Goal: Task Accomplishment & Management: Manage account settings

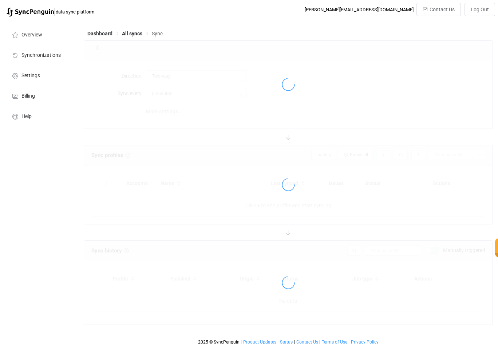
type input "Salesforce → Freshdesk"
type input "10 minutes"
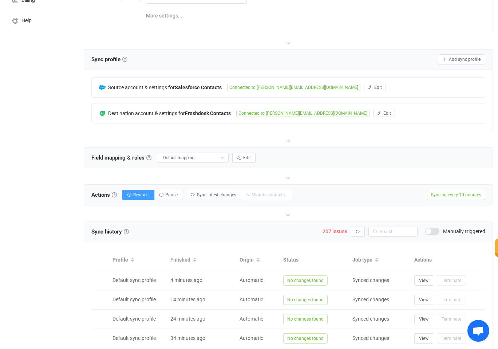
scroll to position [152, 0]
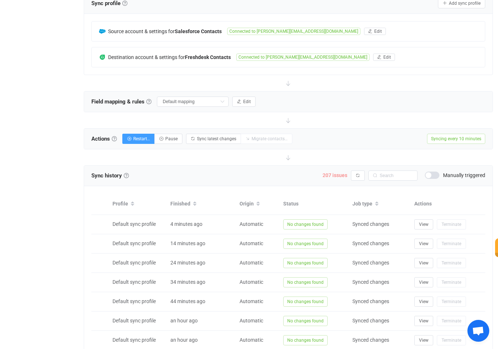
click at [329, 176] on span "207 issues" at bounding box center [334, 175] width 25 height 6
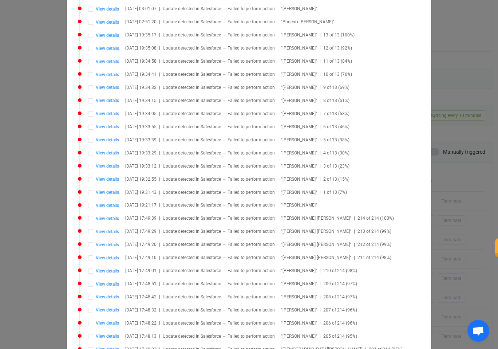
scroll to position [0, 0]
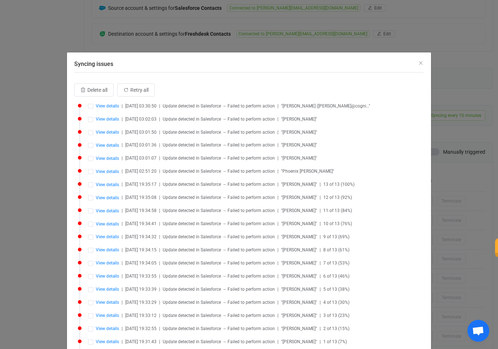
click at [119, 106] on div "View details | [DATE] 03:30:50 | Update detected in Salesforce → Failed to perf…" at bounding box center [256, 106] width 336 height 6
click at [111, 106] on span "View details" at bounding box center [107, 105] width 23 height 5
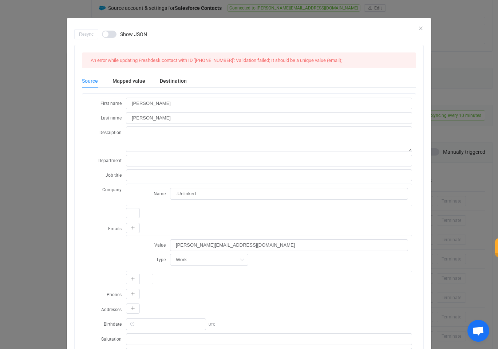
click at [422, 29] on div "Resync Show JSON An error while updating Freshdesk contact with ID '[PHONE_NUMB…" at bounding box center [249, 239] width 364 height 421
click at [420, 28] on icon "Close" at bounding box center [421, 28] width 6 height 6
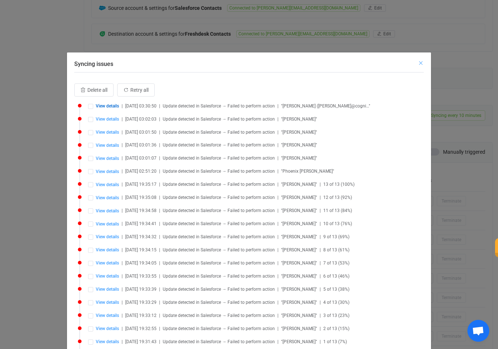
click at [418, 62] on icon "Close" at bounding box center [421, 63] width 6 height 6
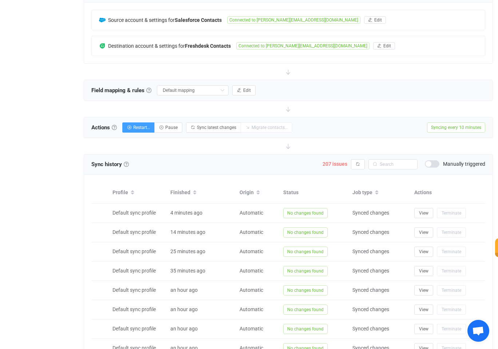
scroll to position [160, 0]
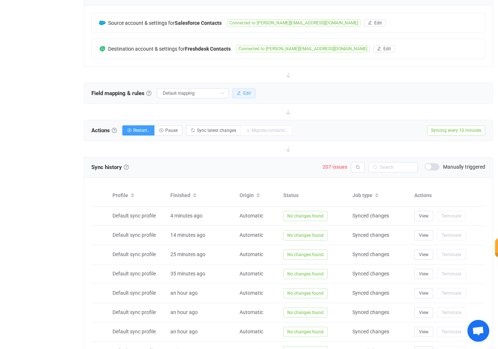
click at [243, 92] on span "Edit" at bounding box center [247, 93] width 8 height 5
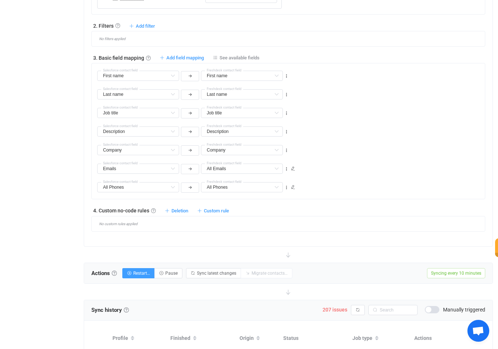
scroll to position [326, 0]
click at [292, 168] on icon at bounding box center [293, 169] width 4 height 4
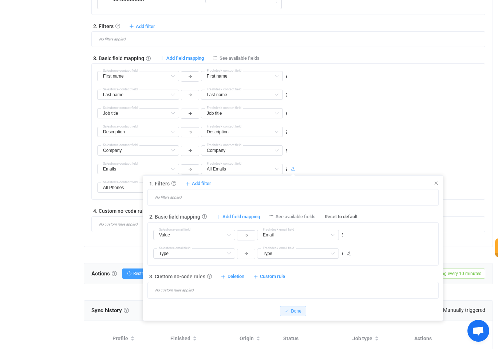
click at [314, 157] on div "All Emails Address Default field All Emails Default field Work Emails Default f…" at bounding box center [291, 165] width 388 height 19
click at [219, 254] on input "text" at bounding box center [194, 253] width 82 height 10
type input "Type"
click at [338, 253] on input "text" at bounding box center [298, 253] width 82 height 10
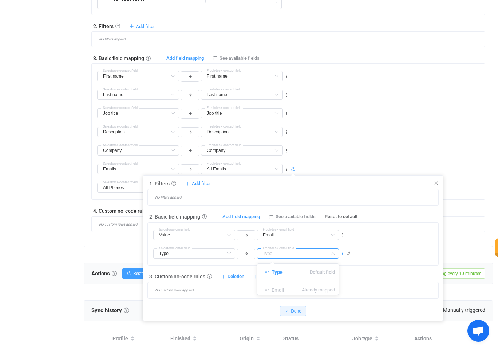
click at [342, 253] on icon at bounding box center [342, 253] width 5 height 5
type input "Type"
click at [328, 295] on li "Delete" at bounding box center [320, 298] width 48 height 13
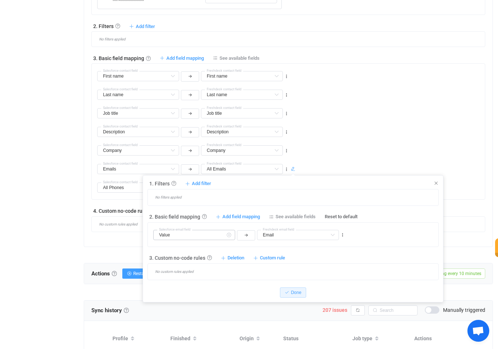
click at [231, 238] on icon at bounding box center [228, 235] width 9 height 10
click at [220, 237] on input "text" at bounding box center [194, 235] width 82 height 10
click at [220, 250] on span "Default field" at bounding box center [218, 253] width 25 height 12
type input "Value"
click at [187, 248] on div "1. Filters Filters Control what data is synced by adding inclusion or exclusion…" at bounding box center [292, 230] width 291 height 100
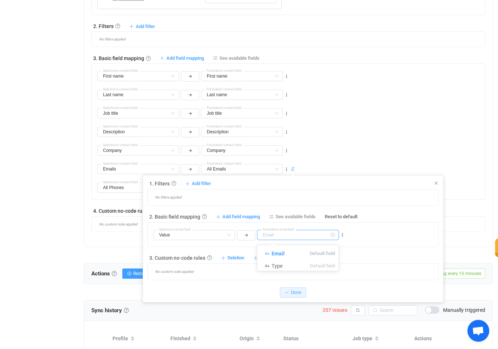
click at [306, 238] on input "text" at bounding box center [298, 235] width 82 height 10
click at [310, 248] on span "Default field" at bounding box center [322, 253] width 25 height 12
type input "Email"
click at [381, 226] on div "Email Email Default field Type Already mapped Freshdesk email field Value Sales…" at bounding box center [295, 231] width 285 height 19
click at [295, 297] on button "Done" at bounding box center [293, 292] width 26 height 10
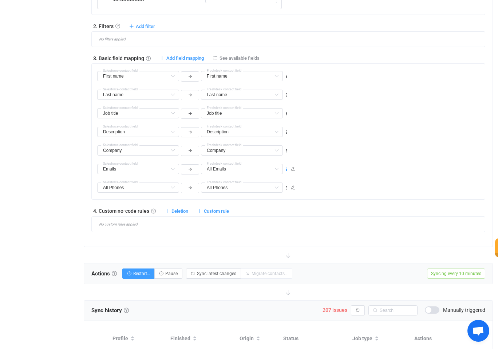
click at [288, 169] on icon at bounding box center [286, 169] width 5 height 5
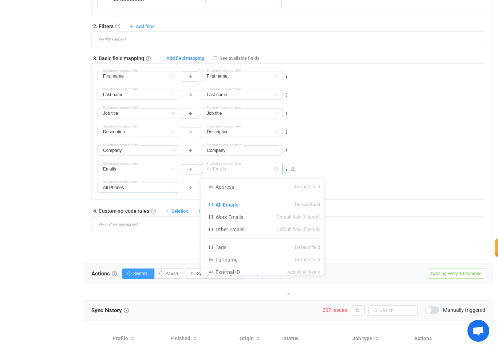
click at [246, 169] on input "text" at bounding box center [242, 169] width 82 height 10
type input "All Emails"
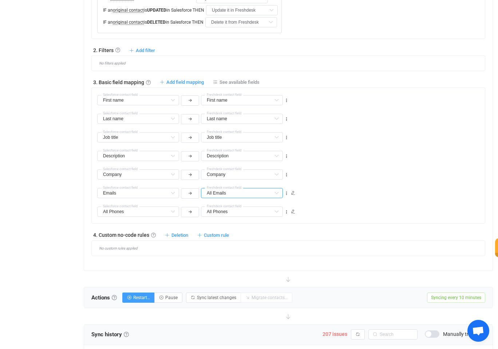
scroll to position [297, 0]
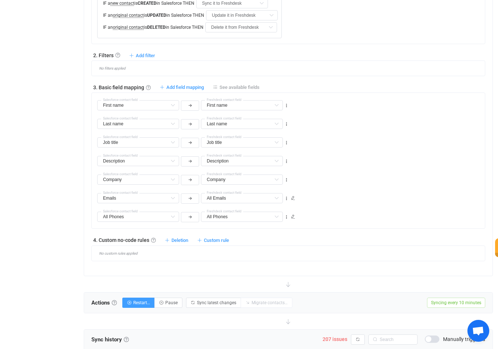
click at [241, 87] on span "See available fields" at bounding box center [239, 86] width 40 height 5
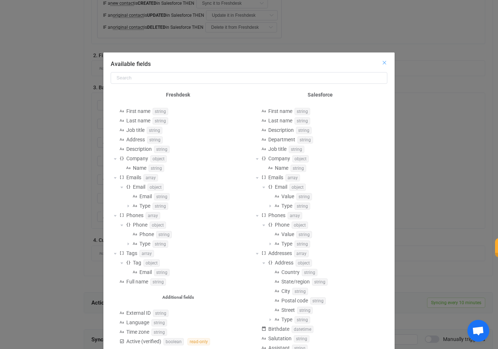
click at [382, 62] on icon "Close" at bounding box center [384, 63] width 6 height 6
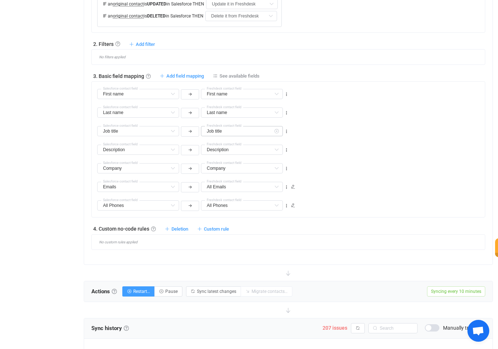
scroll to position [313, 0]
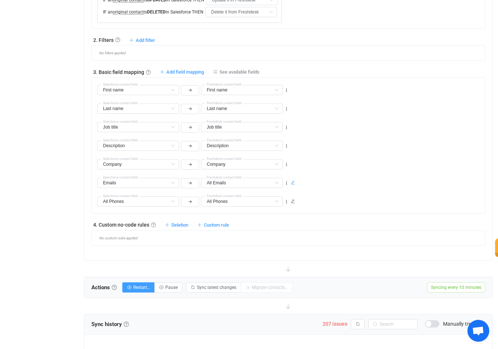
click at [294, 182] on icon at bounding box center [293, 183] width 4 height 4
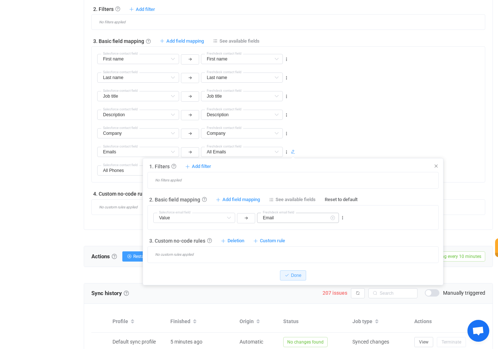
scroll to position [356, 0]
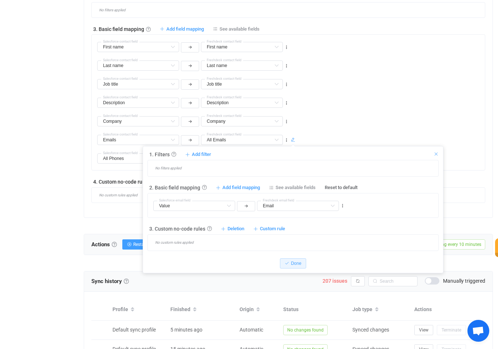
click at [438, 153] on icon at bounding box center [435, 153] width 5 height 5
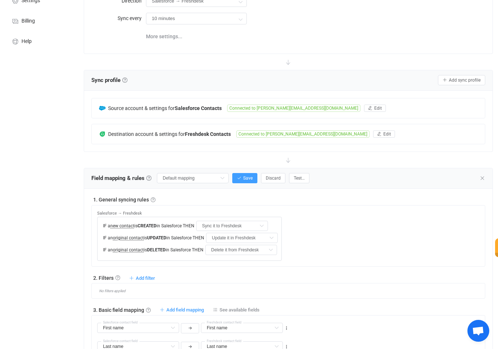
scroll to position [0, 0]
